Goal: Task Accomplishment & Management: Manage account settings

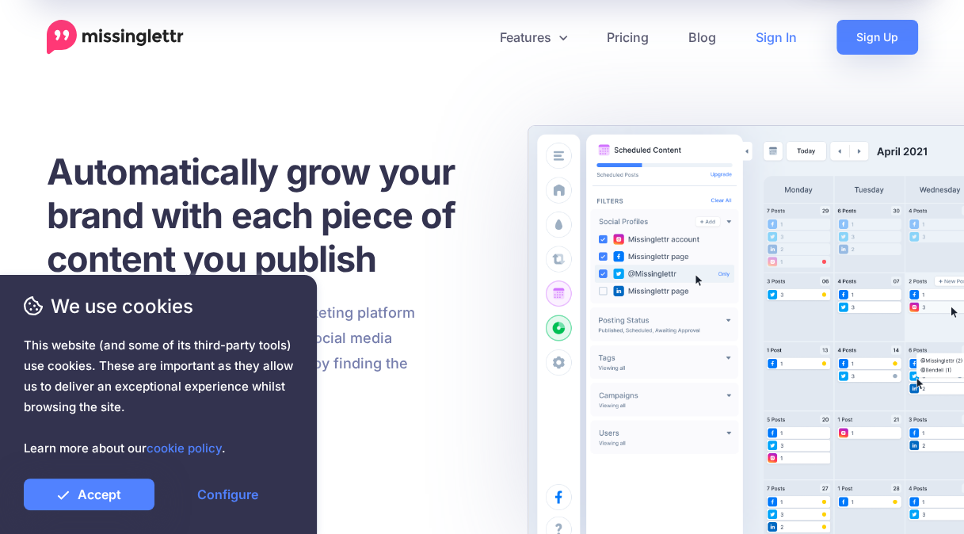
click at [776, 33] on link "Sign In" at bounding box center [776, 37] width 81 height 35
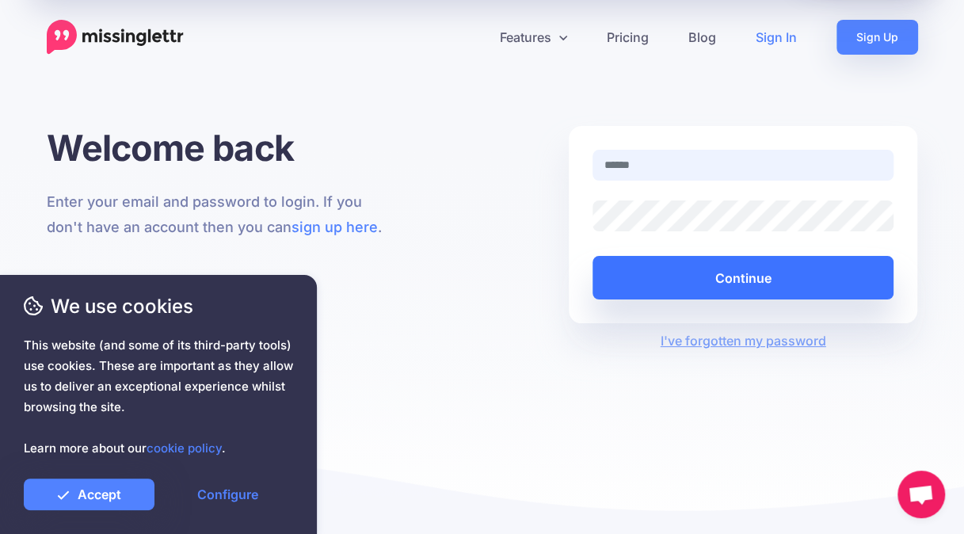
type input "**********"
click at [709, 288] on button "Continue" at bounding box center [744, 278] width 302 height 44
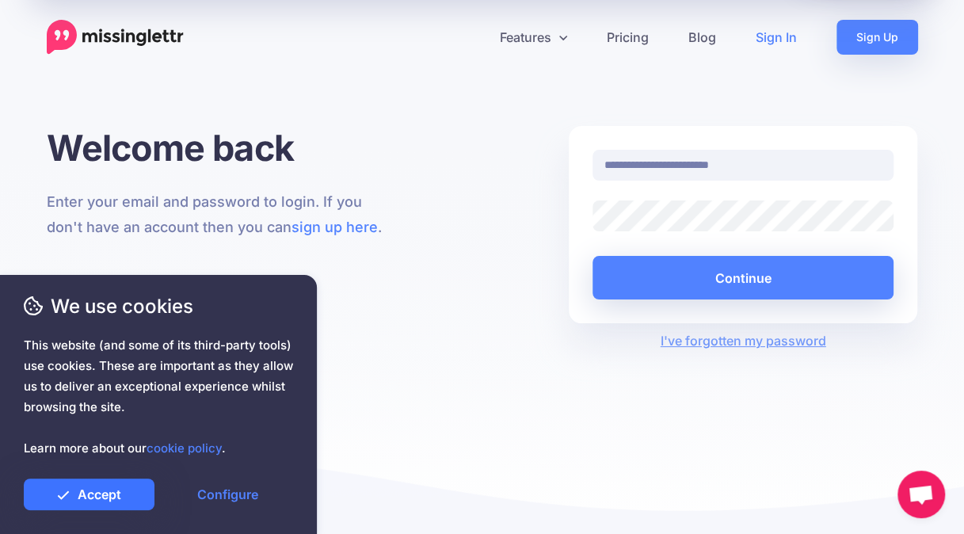
click at [101, 495] on link "Accept" at bounding box center [89, 495] width 131 height 32
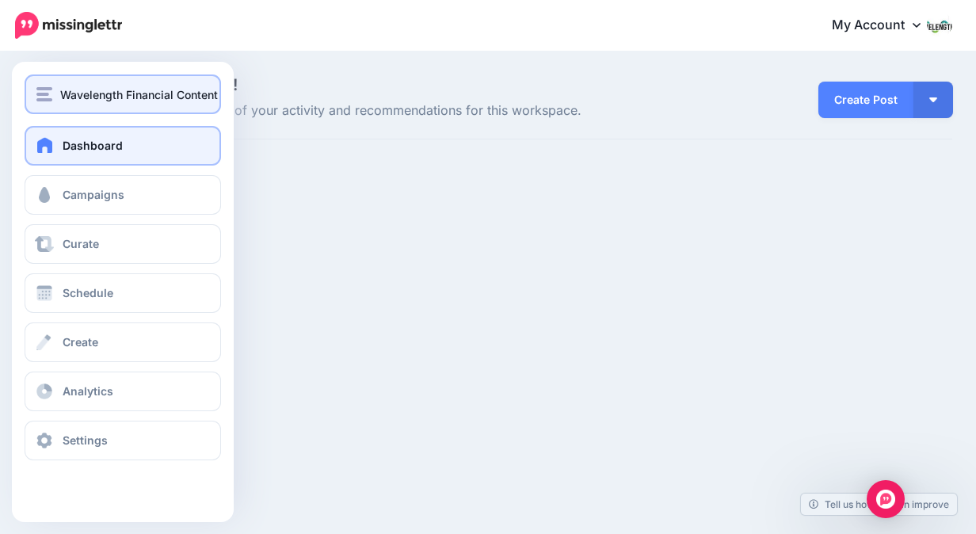
click at [67, 98] on span "Wavelength Financial Content Inc." at bounding box center [150, 95] width 180 height 18
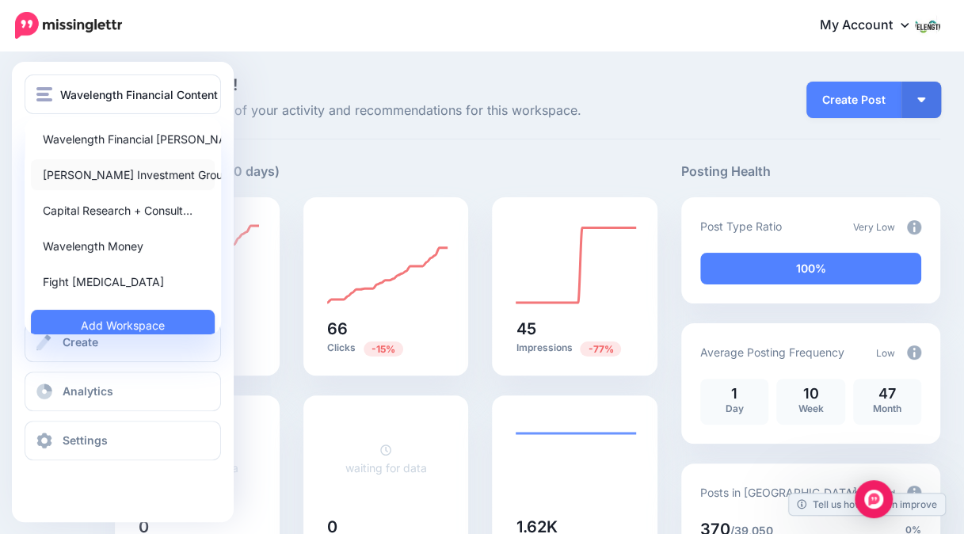
click at [81, 166] on link "[PERSON_NAME] Investment Group" at bounding box center [123, 174] width 184 height 31
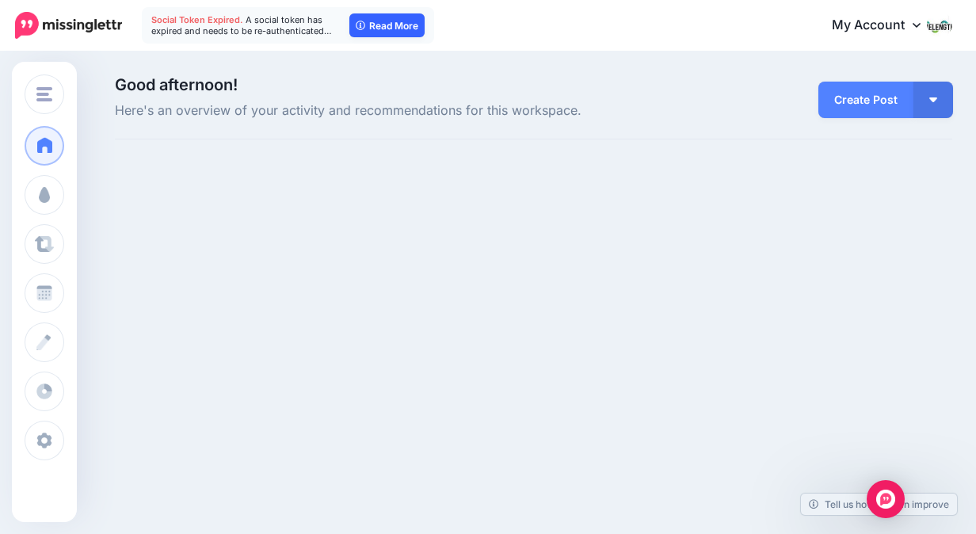
click at [397, 25] on link "Read More" at bounding box center [386, 25] width 75 height 24
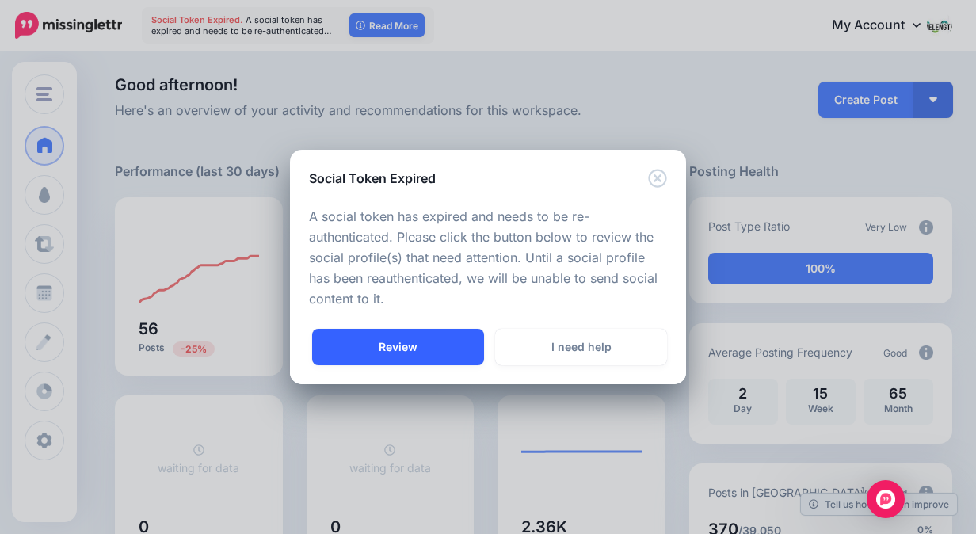
click at [391, 340] on link "Review" at bounding box center [398, 347] width 172 height 36
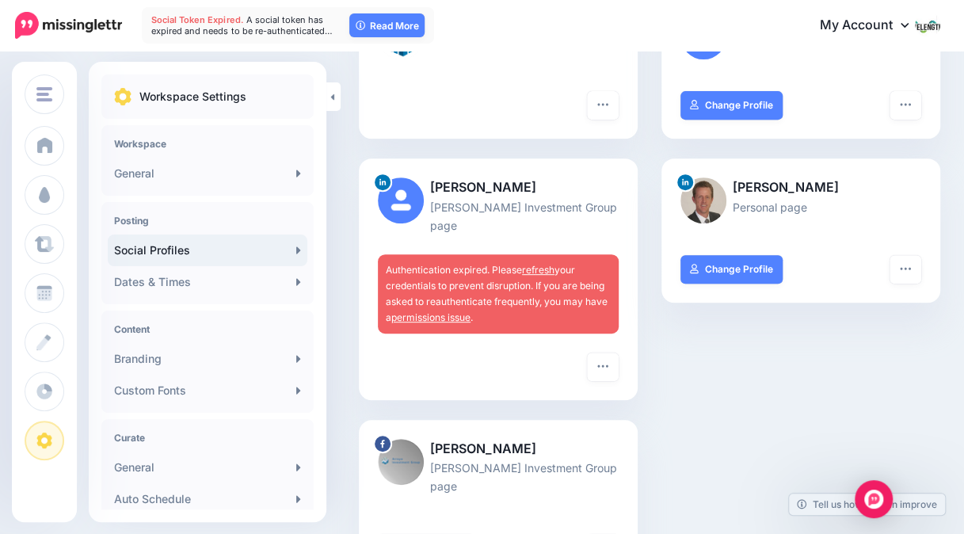
scroll to position [254, 0]
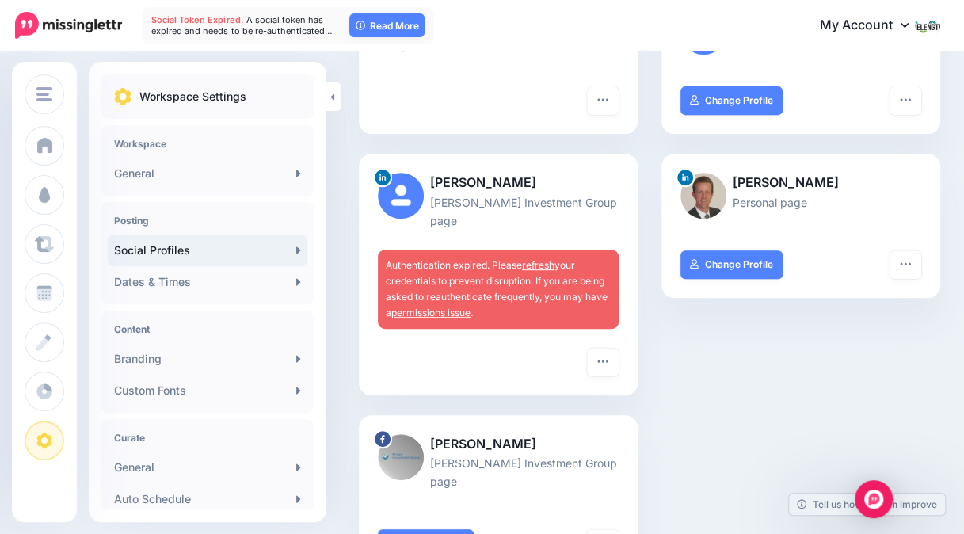
click at [533, 259] on link "refresh" at bounding box center [538, 265] width 32 height 12
